Goal: Task Accomplishment & Management: Use online tool/utility

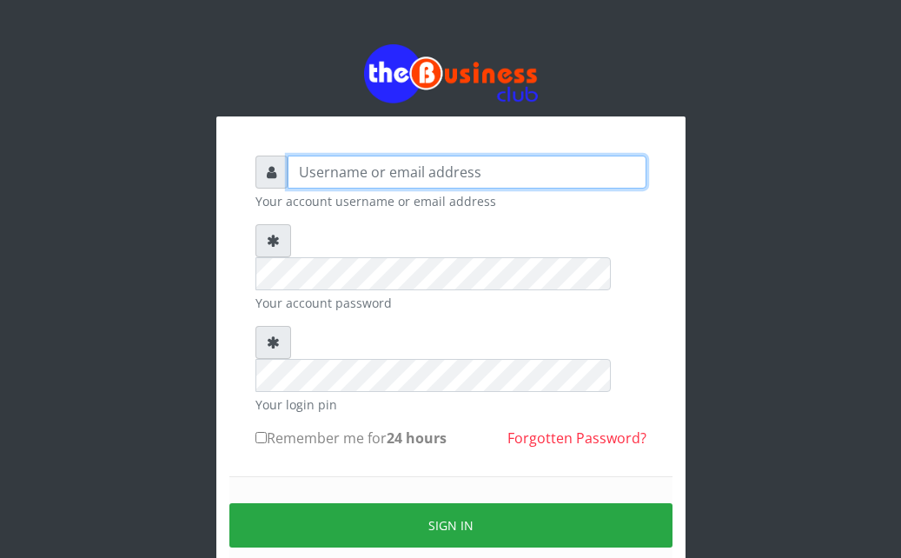
type input "Ahmed2222"
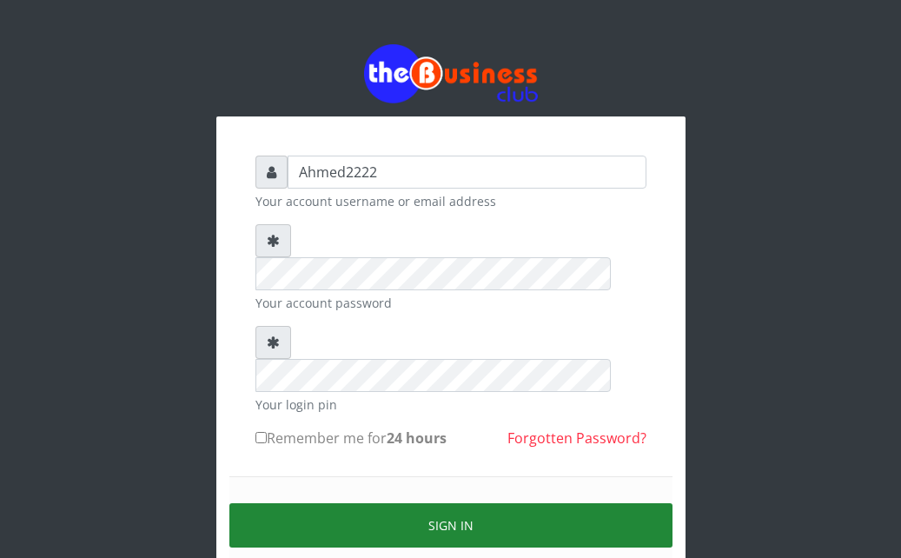
click at [612, 503] on button "Sign in" at bounding box center [450, 525] width 443 height 44
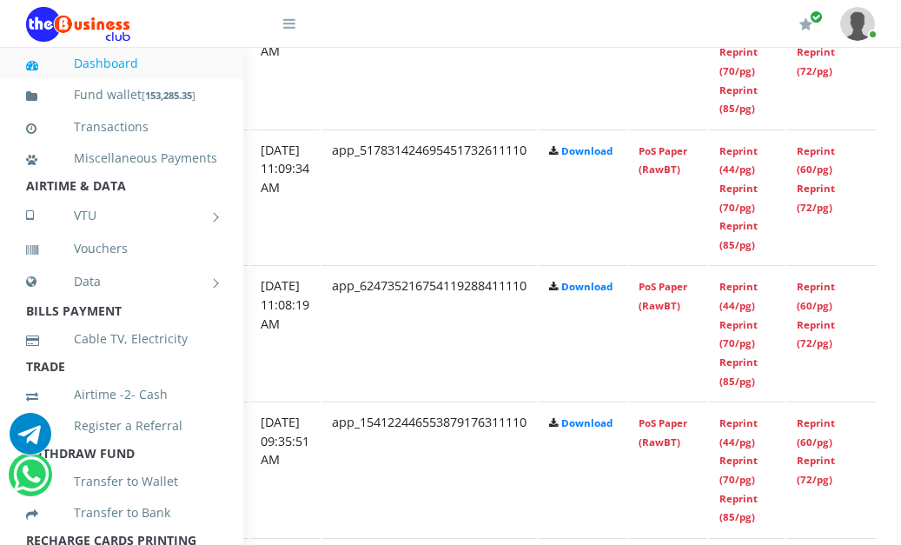
scroll to position [1241, 337]
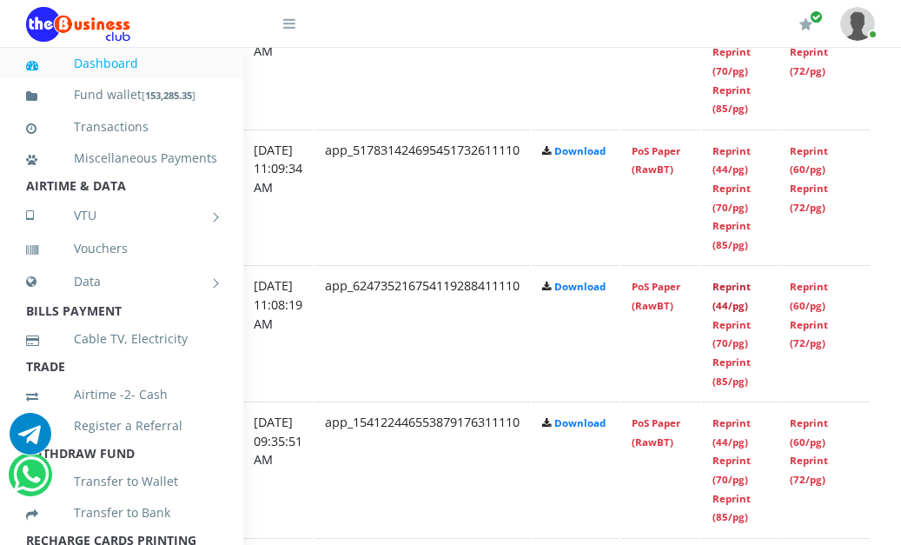
click at [751, 293] on link "Reprint (44/pg)" at bounding box center [731, 296] width 38 height 32
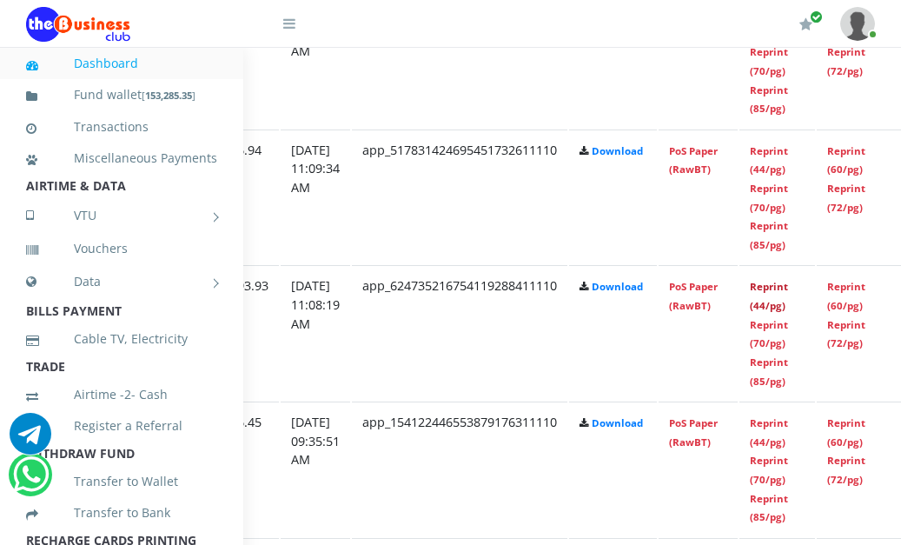
scroll to position [1241, 342]
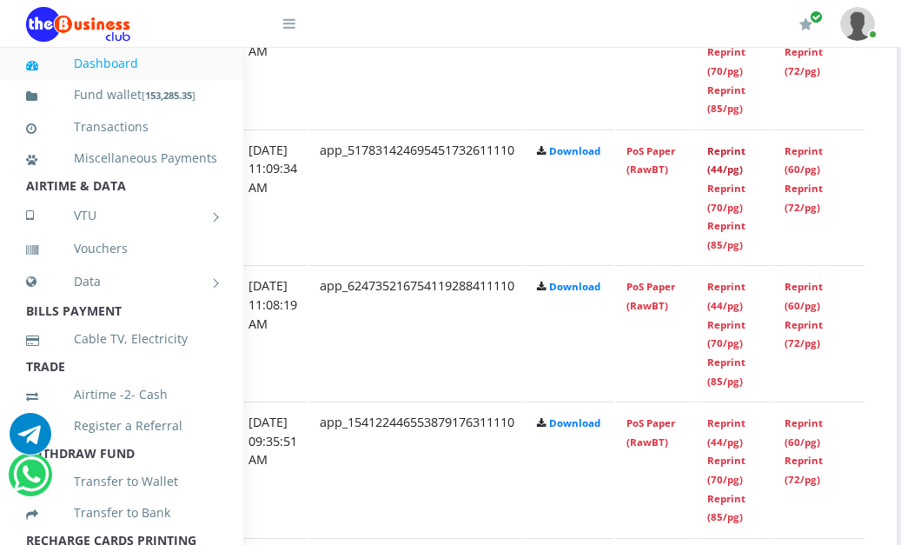
click at [745, 166] on link "Reprint (44/pg)" at bounding box center [726, 160] width 38 height 32
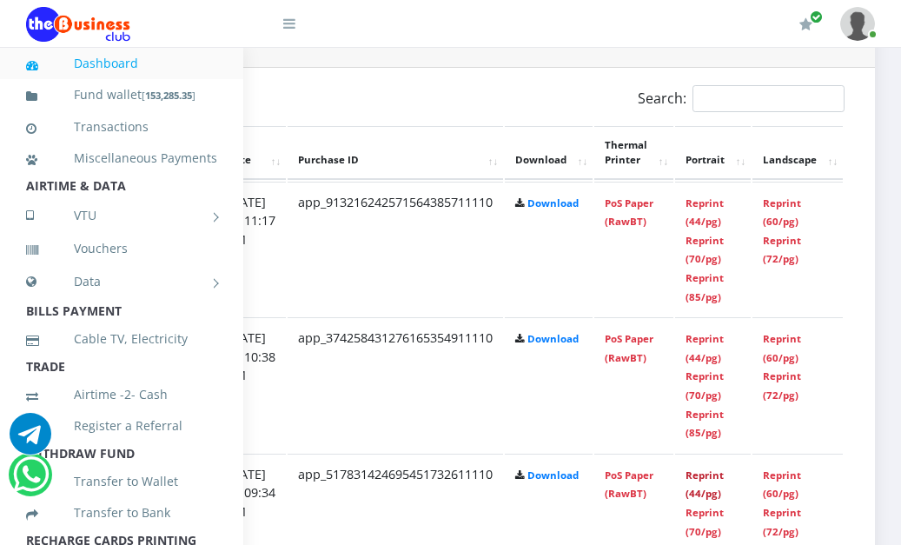
scroll to position [917, 391]
click at [714, 346] on link "Reprint (44/pg)" at bounding box center [704, 348] width 38 height 32
click at [698, 215] on td "Reprint (44/pg) Reprint (70/pg) Reprint (85/pg)" at bounding box center [713, 249] width 76 height 135
click at [715, 223] on link "Reprint (44/pg)" at bounding box center [704, 212] width 38 height 32
